Goal: Browse casually

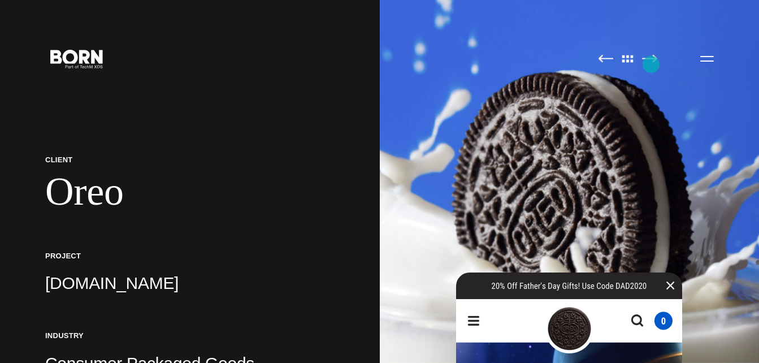
click at [651, 64] on link at bounding box center [649, 59] width 15 height 11
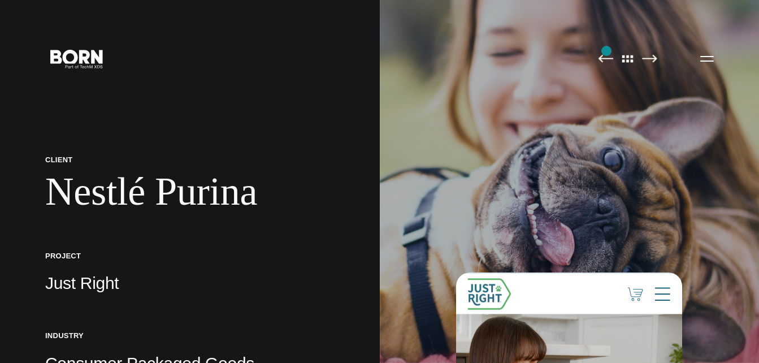
click at [606, 51] on img at bounding box center [570, 181] width 380 height 363
click at [604, 61] on img at bounding box center [605, 58] width 15 height 8
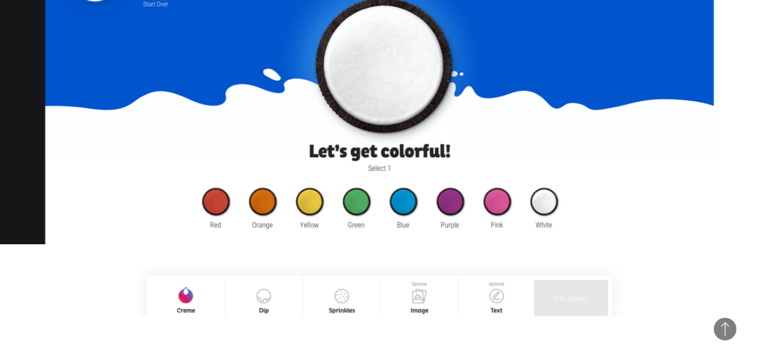
scroll to position [950, 0]
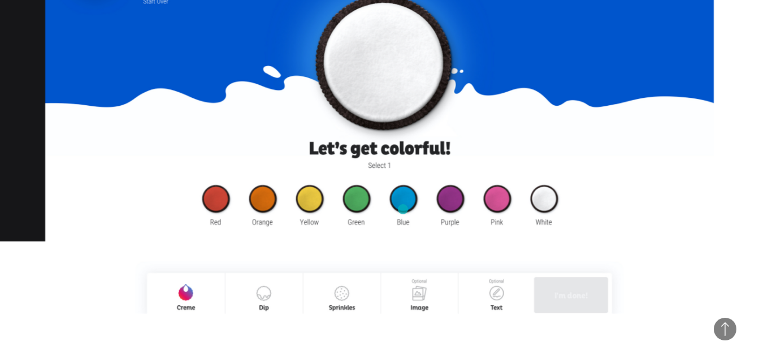
click at [403, 209] on img at bounding box center [379, 123] width 669 height 381
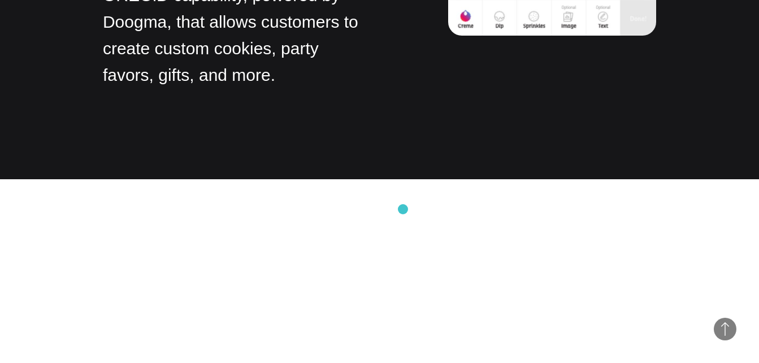
scroll to position [8162, 0]
